Goal: Information Seeking & Learning: Learn about a topic

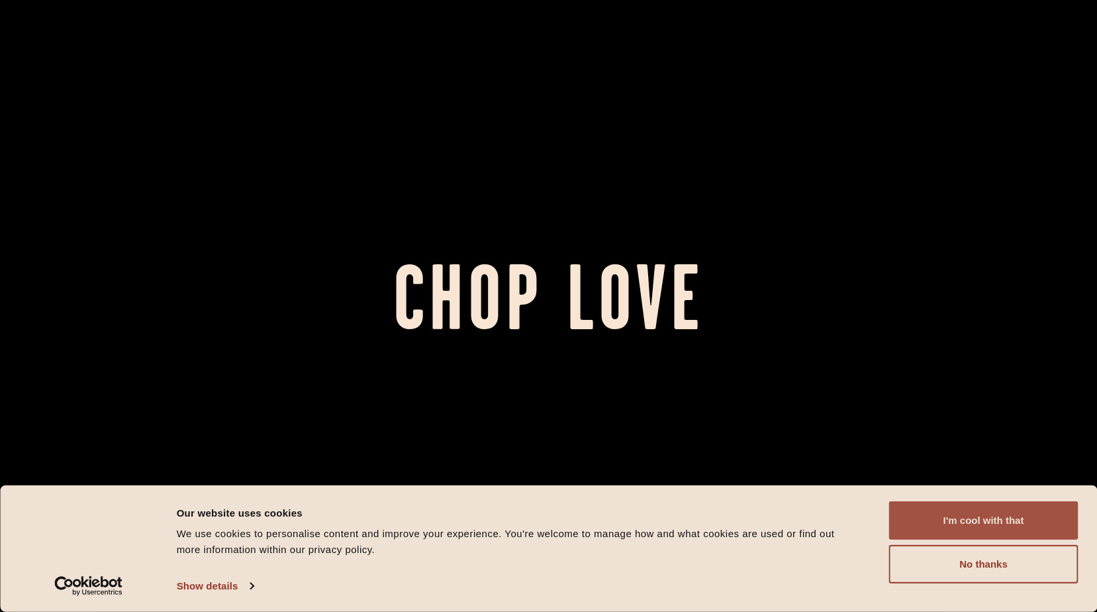
click at [990, 523] on button "I'm cool with that" at bounding box center [983, 520] width 189 height 38
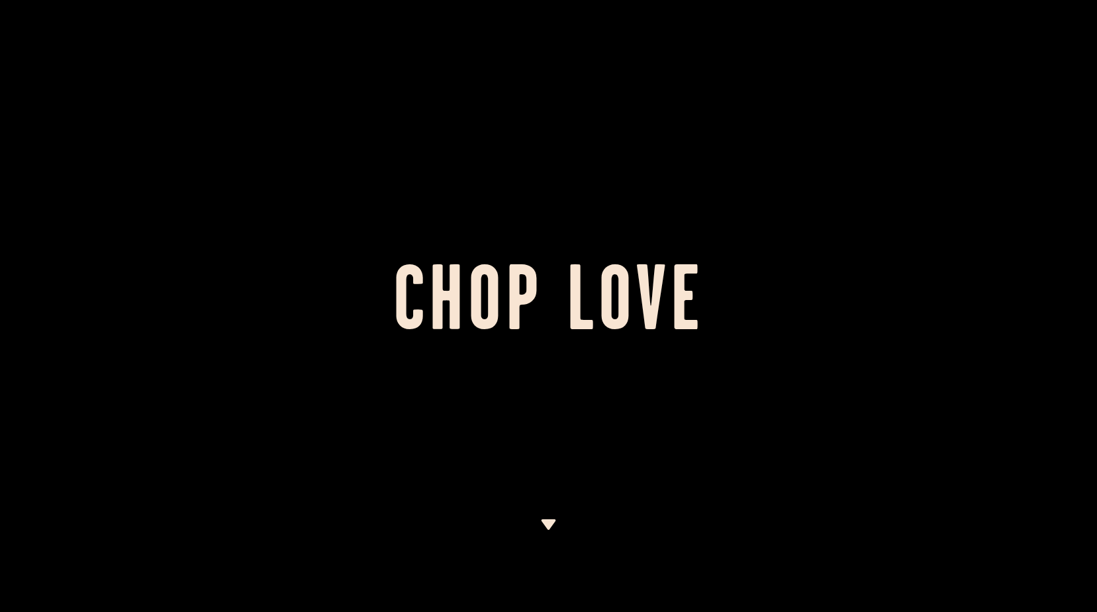
click at [543, 520] on img at bounding box center [548, 524] width 17 height 11
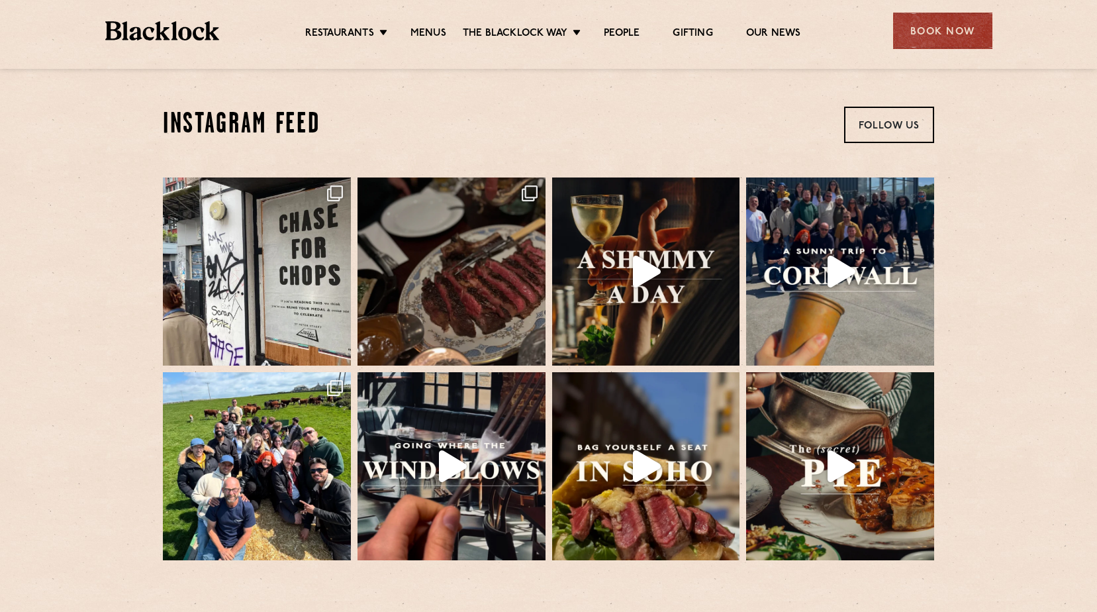
scroll to position [2727, 0]
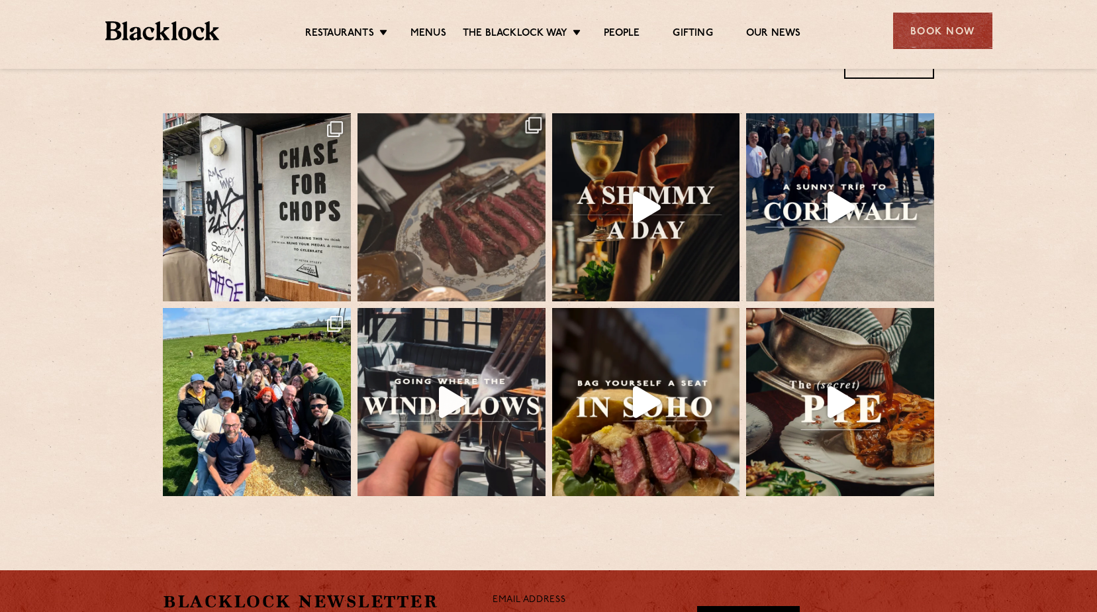
click at [475, 193] on img at bounding box center [451, 207] width 197 height 197
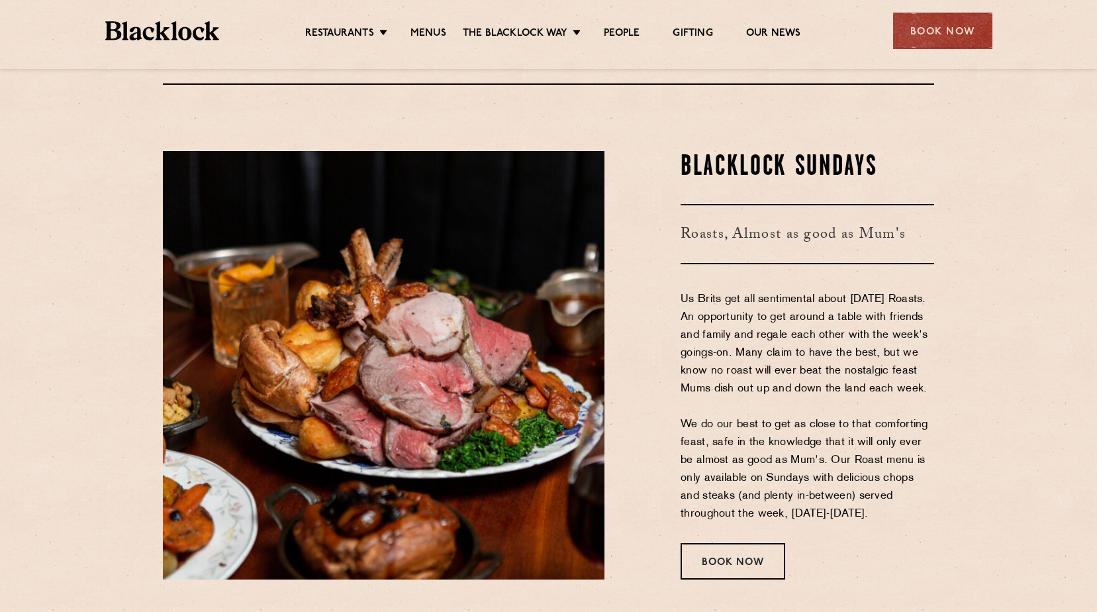
scroll to position [1693, 0]
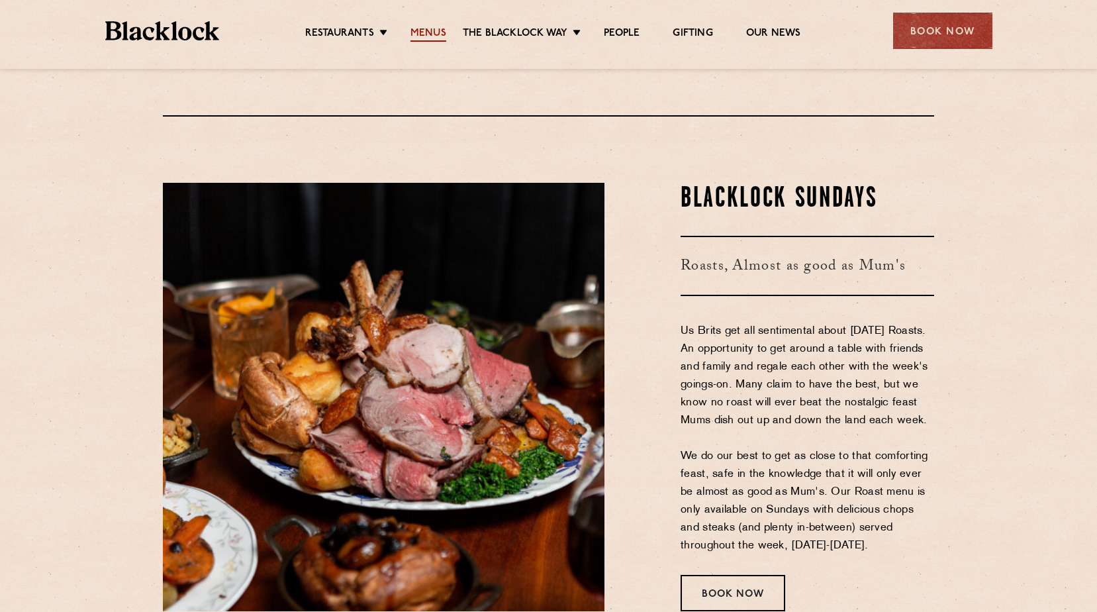
click at [424, 30] on link "Menus" at bounding box center [428, 34] width 36 height 15
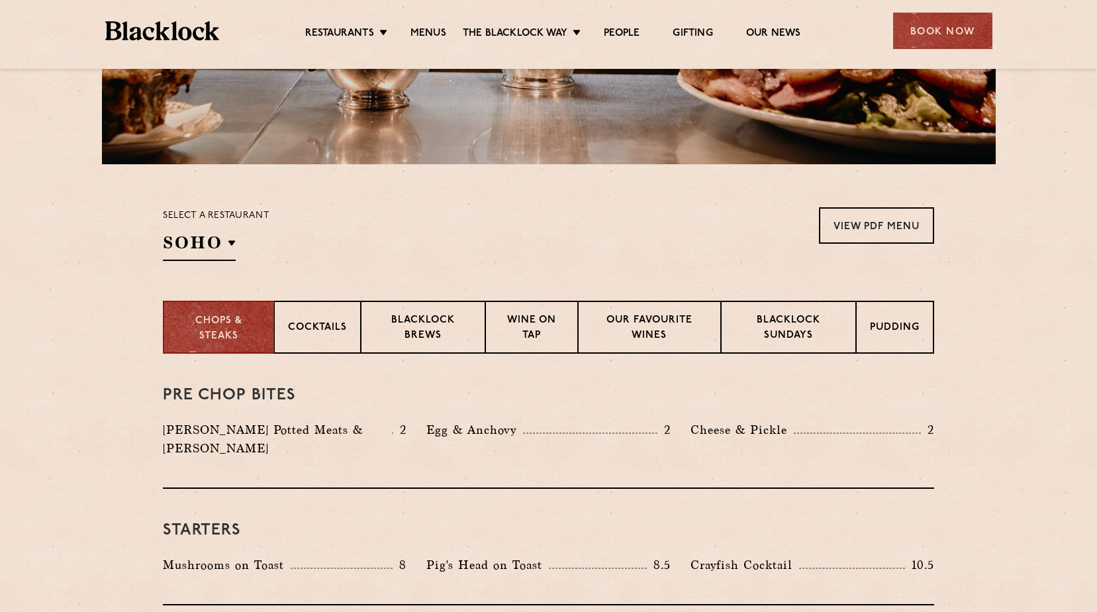
scroll to position [463, 0]
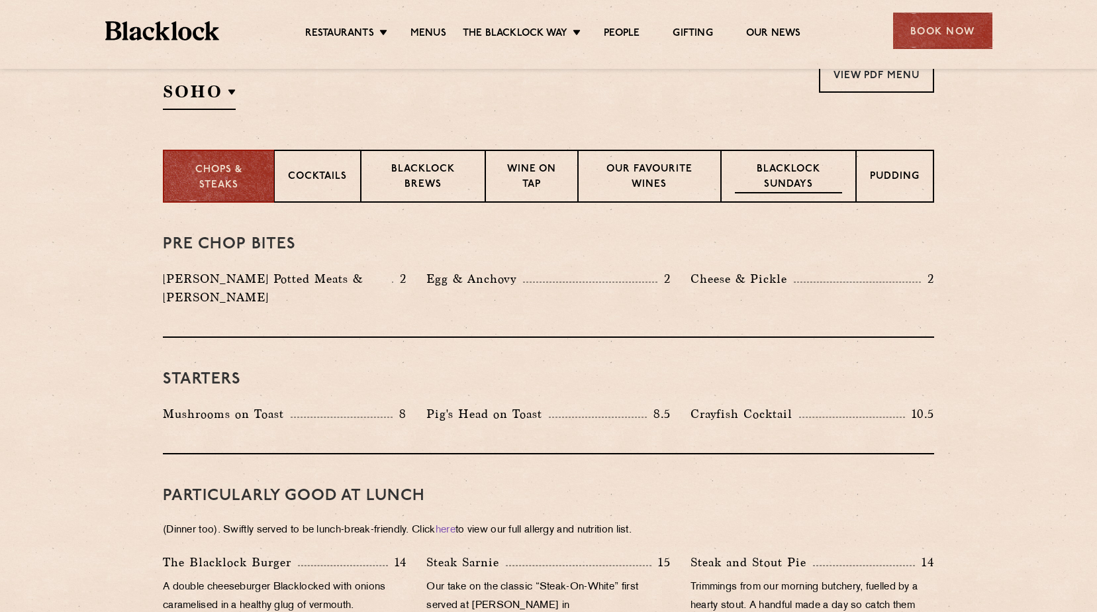
click at [782, 179] on p "Blacklock Sundays" at bounding box center [788, 177] width 107 height 31
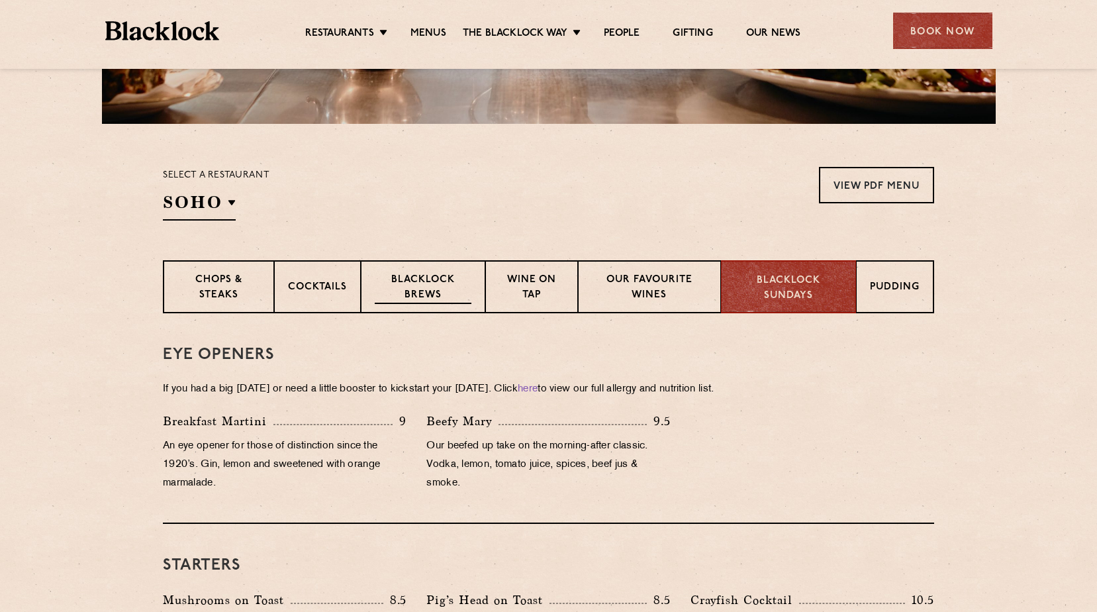
scroll to position [326, 0]
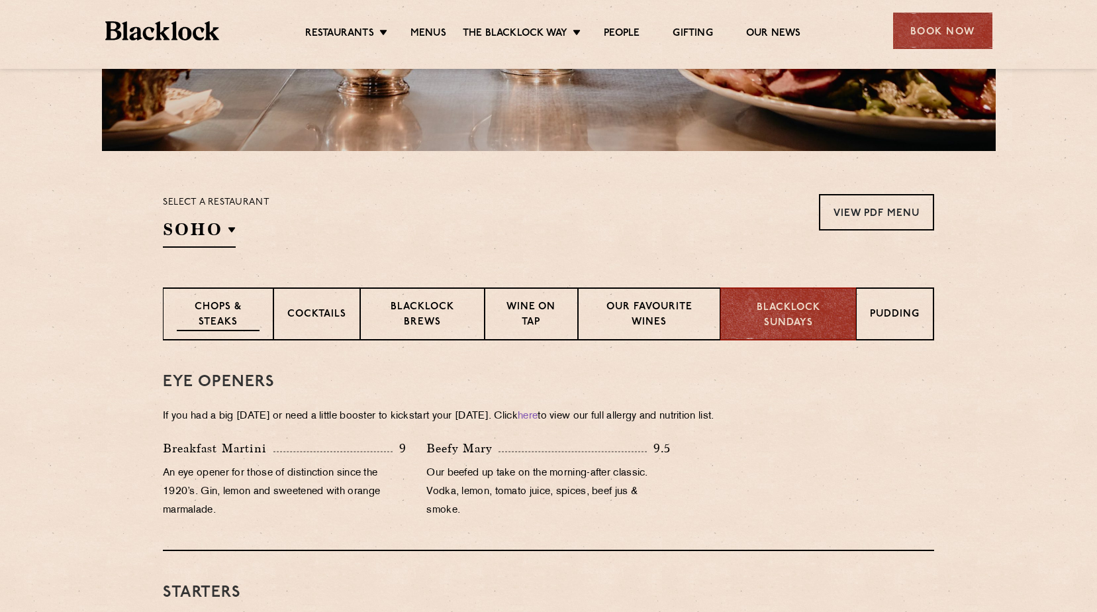
click at [217, 315] on p "Chops & Steaks" at bounding box center [218, 315] width 83 height 31
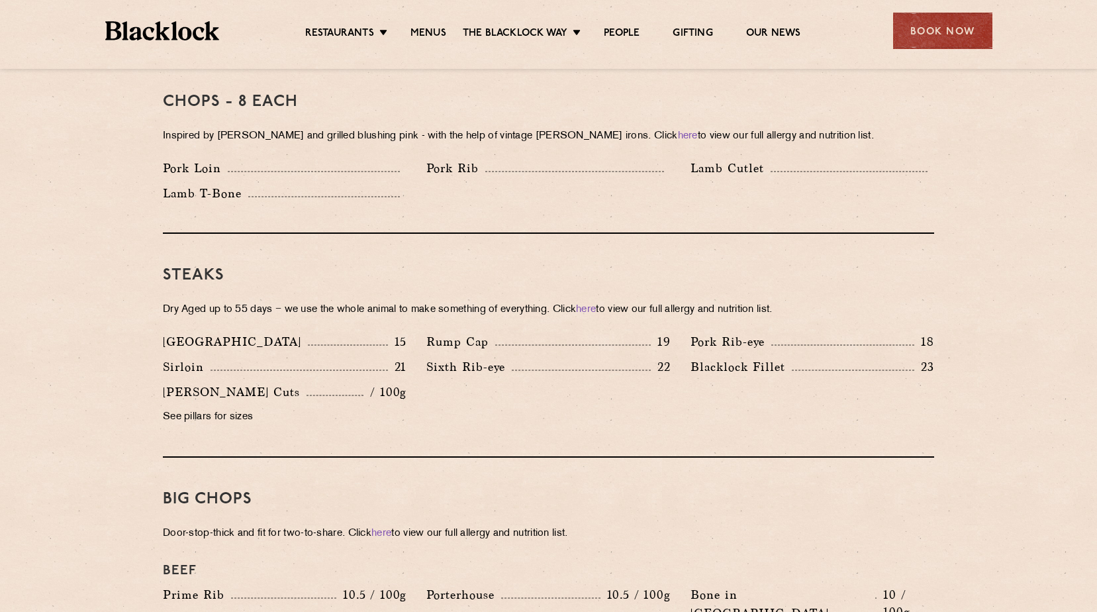
scroll to position [723, 0]
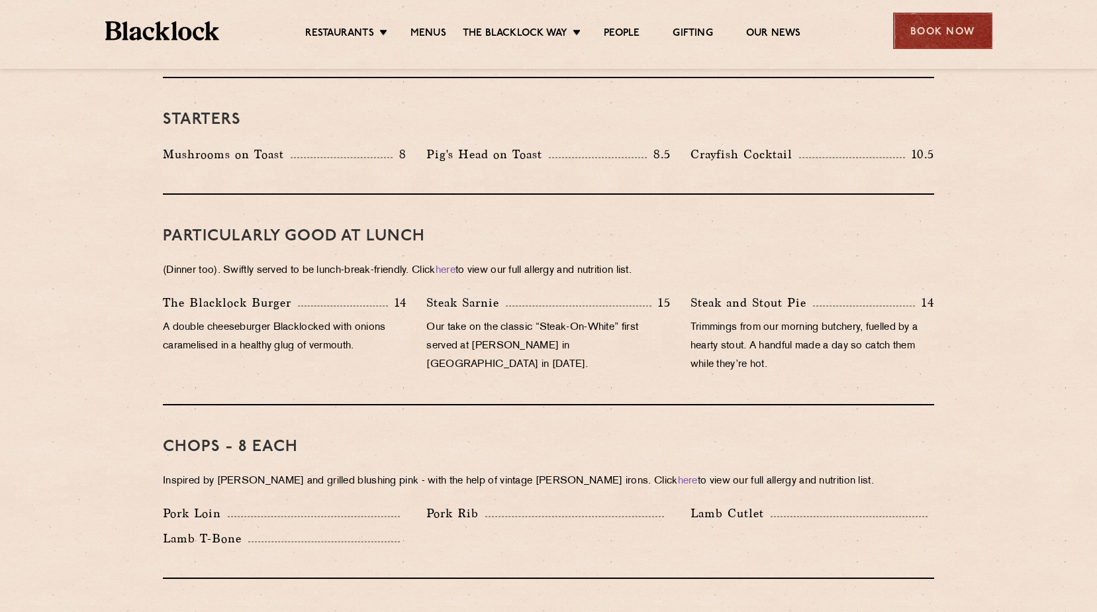
click at [910, 21] on div "Book Now" at bounding box center [942, 31] width 99 height 36
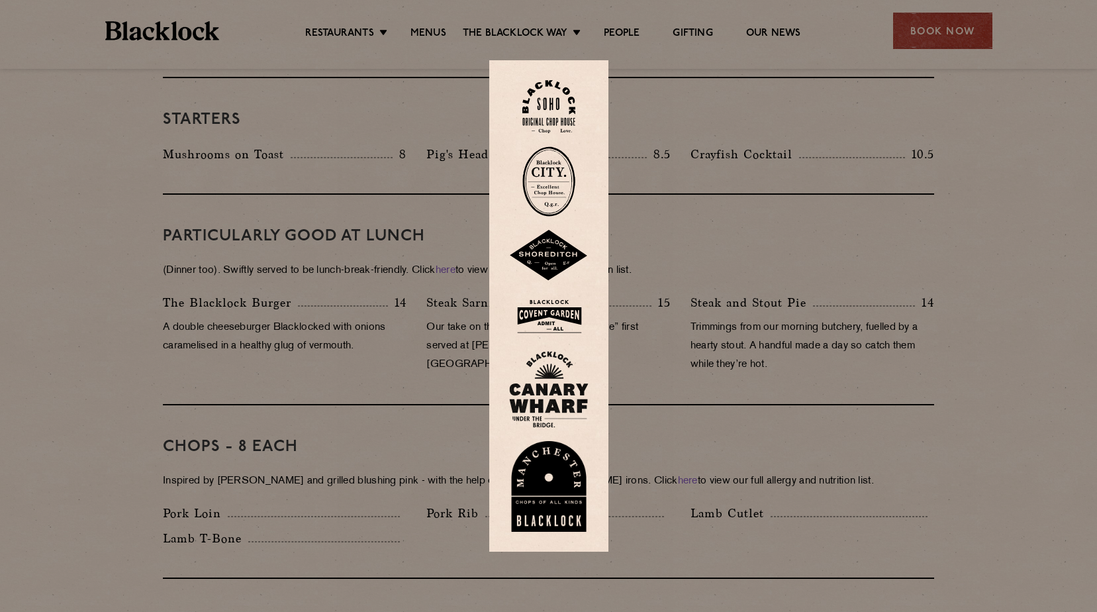
click at [967, 162] on div at bounding box center [548, 306] width 1097 height 612
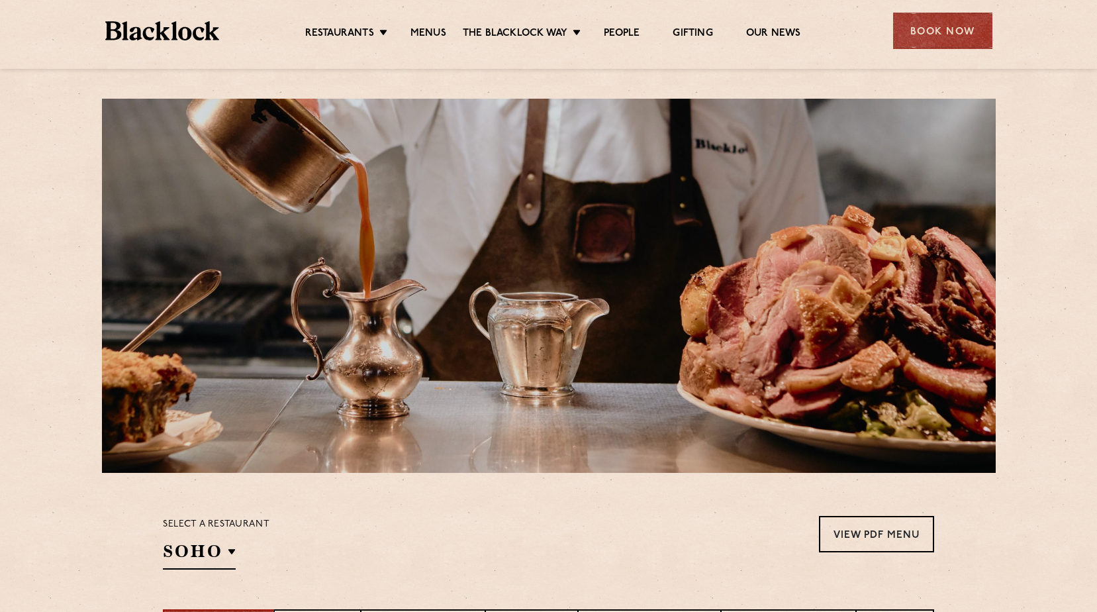
scroll to position [0, 0]
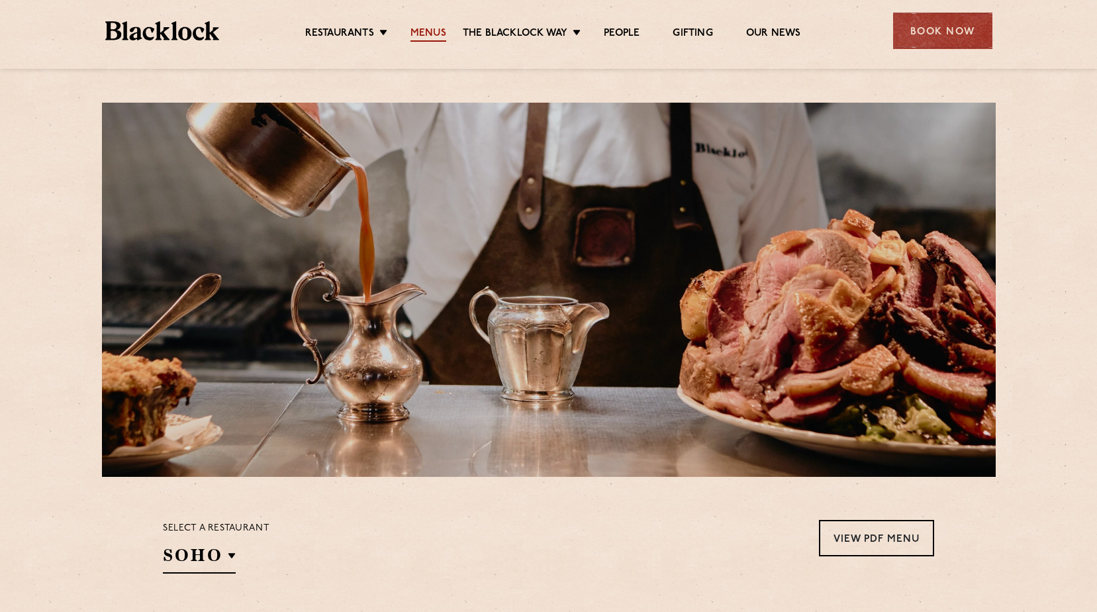
click at [431, 32] on link "Menus" at bounding box center [428, 34] width 36 height 15
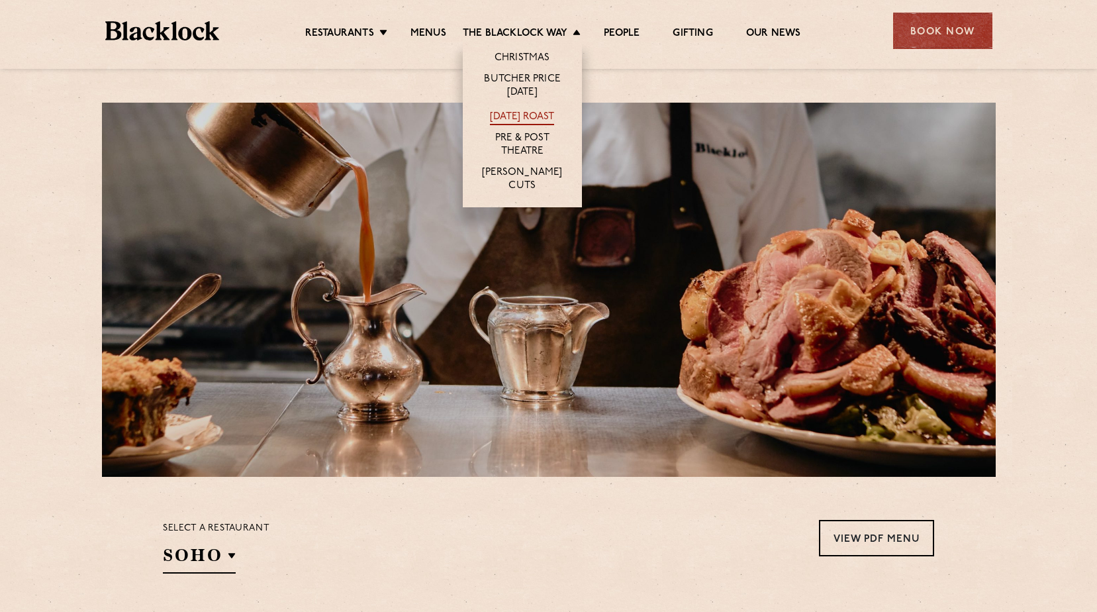
click at [532, 115] on link "[DATE] Roast" at bounding box center [522, 118] width 64 height 15
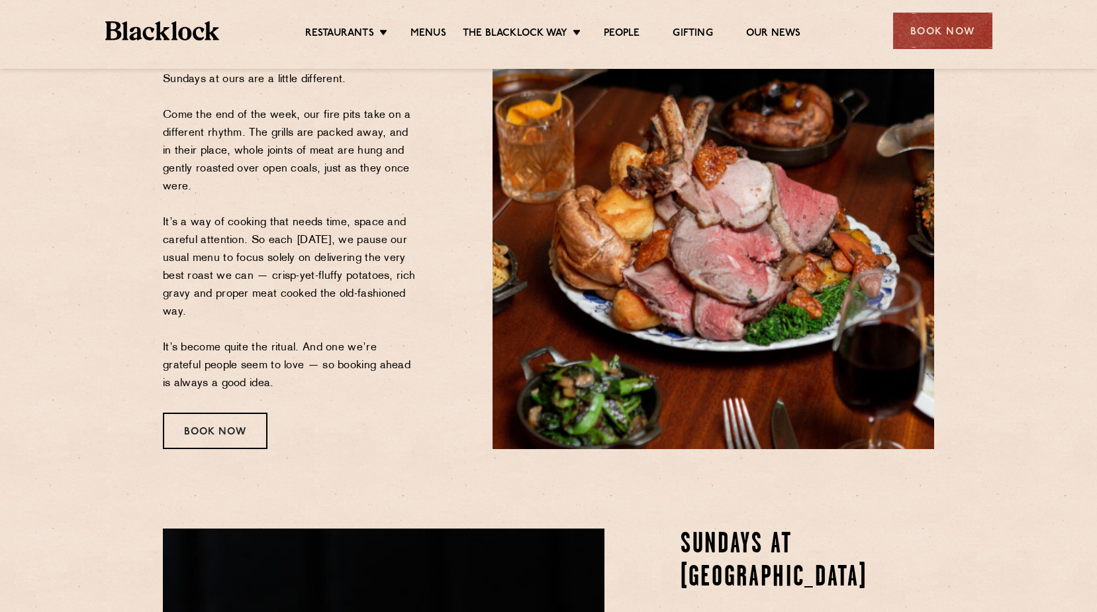
scroll to position [15, 0]
